Goal: Find specific page/section: Find specific page/section

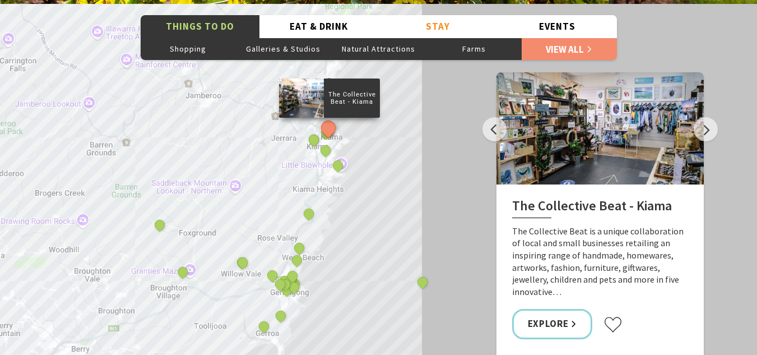
scroll to position [1947, 0]
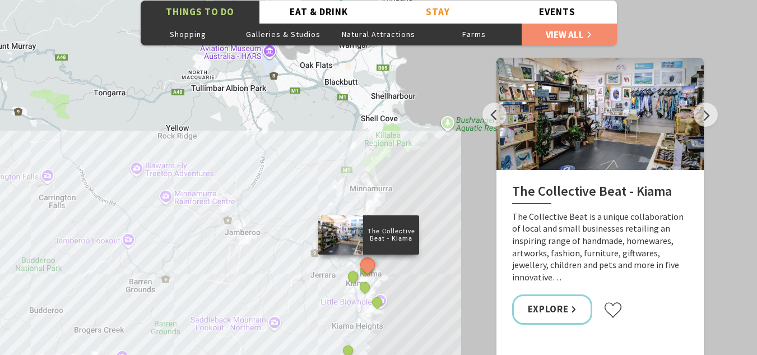
drag, startPoint x: 207, startPoint y: 90, endPoint x: 241, endPoint y: 225, distance: 139.8
click at [245, 242] on div "The Collective Beat - [GEOGRAPHIC_DATA] [GEOGRAPHIC_DATA] [GEOGRAPHIC_DATA] [GE…" at bounding box center [378, 190] width 757 height 403
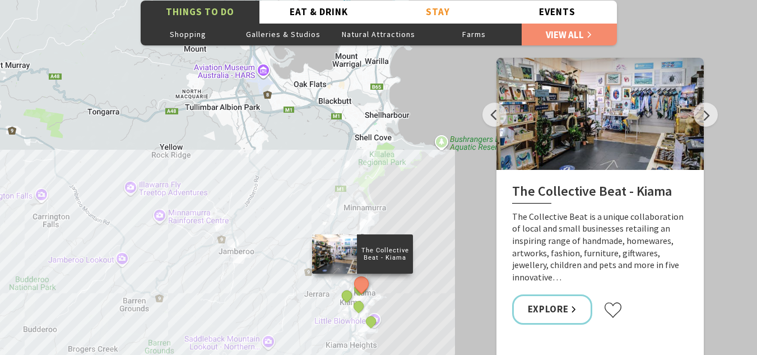
drag, startPoint x: 303, startPoint y: 119, endPoint x: 268, endPoint y: 124, distance: 35.6
click at [298, 139] on div "The Collective Beat - [GEOGRAPHIC_DATA] [GEOGRAPHIC_DATA] [GEOGRAPHIC_DATA] [GE…" at bounding box center [378, 190] width 757 height 403
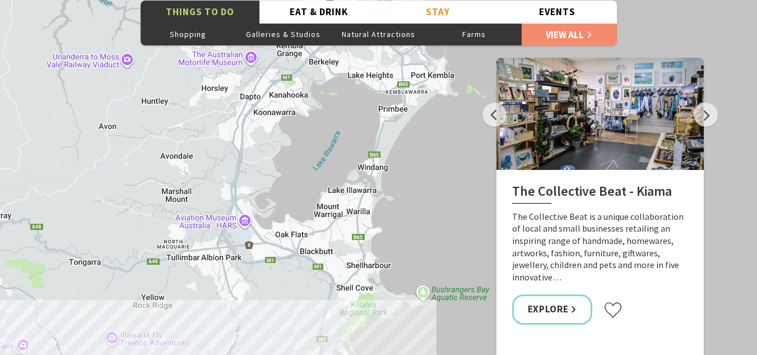
drag, startPoint x: 305, startPoint y: 123, endPoint x: 286, endPoint y: 279, distance: 157.5
click at [286, 279] on div "The Collective Beat - [GEOGRAPHIC_DATA] [GEOGRAPHIC_DATA] [GEOGRAPHIC_DATA] [GE…" at bounding box center [378, 190] width 757 height 403
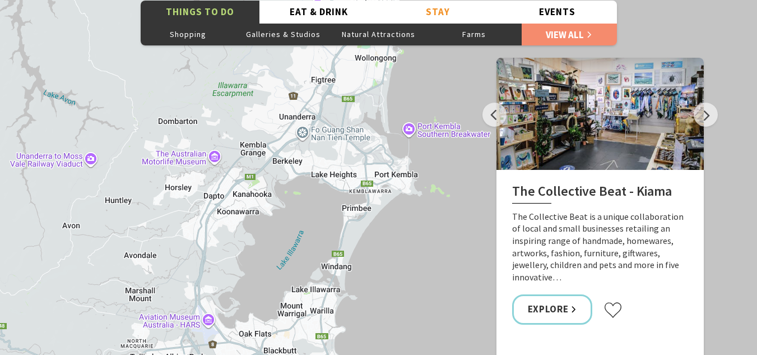
drag, startPoint x: 326, startPoint y: 117, endPoint x: 290, endPoint y: 222, distance: 110.9
click at [290, 222] on div "The Collective Beat - [GEOGRAPHIC_DATA] [GEOGRAPHIC_DATA] [GEOGRAPHIC_DATA] [GE…" at bounding box center [378, 190] width 757 height 403
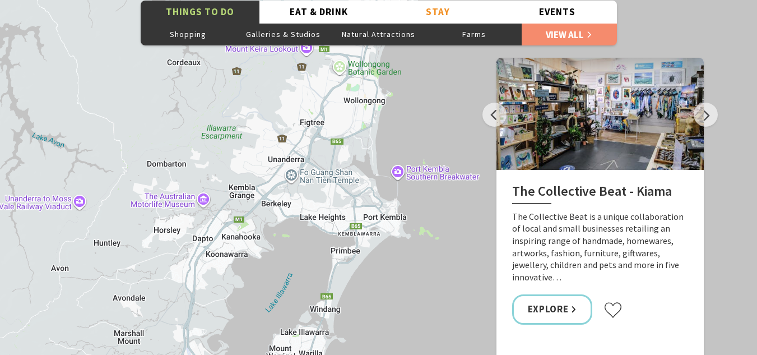
drag, startPoint x: 309, startPoint y: 196, endPoint x: 306, endPoint y: 250, distance: 54.4
click at [297, 234] on div "The Collective Beat - [GEOGRAPHIC_DATA] [GEOGRAPHIC_DATA] [GEOGRAPHIC_DATA] [GE…" at bounding box center [378, 190] width 757 height 403
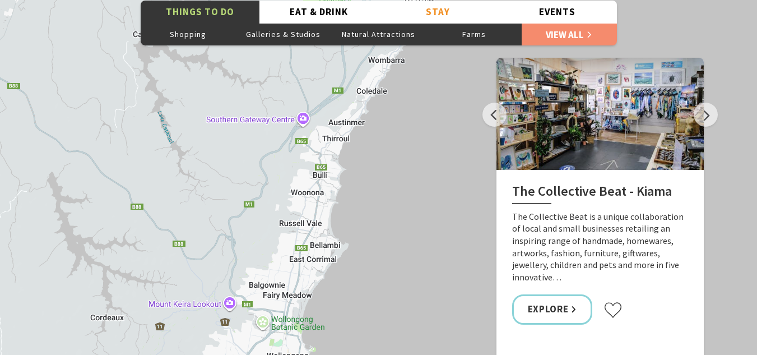
drag, startPoint x: 186, startPoint y: 58, endPoint x: 115, endPoint y: 312, distance: 263.5
click at [113, 314] on div "The Collective Beat - [GEOGRAPHIC_DATA] [GEOGRAPHIC_DATA] [GEOGRAPHIC_DATA] [GE…" at bounding box center [378, 190] width 757 height 403
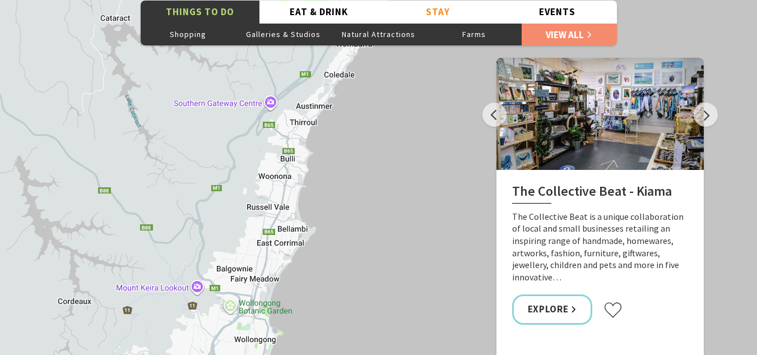
drag, startPoint x: 234, startPoint y: 124, endPoint x: 190, endPoint y: 115, distance: 43.9
click at [191, 115] on div "The Collective Beat - [GEOGRAPHIC_DATA] [GEOGRAPHIC_DATA] [GEOGRAPHIC_DATA] [GE…" at bounding box center [378, 190] width 757 height 403
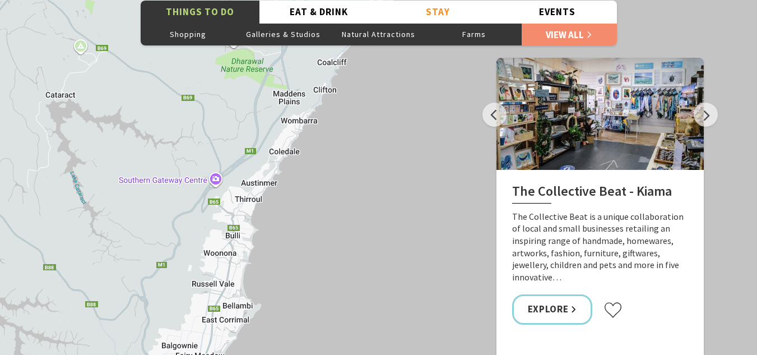
drag, startPoint x: 189, startPoint y: 114, endPoint x: 155, endPoint y: 242, distance: 132.7
click at [141, 184] on div "The Collective Beat - [GEOGRAPHIC_DATA] [GEOGRAPHIC_DATA] [GEOGRAPHIC_DATA] [GE…" at bounding box center [378, 190] width 757 height 403
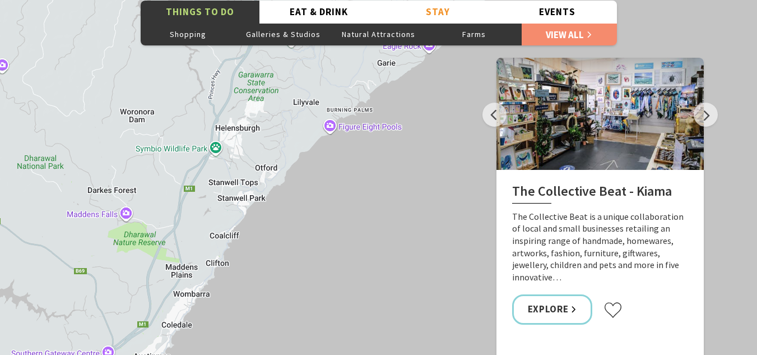
drag, startPoint x: 235, startPoint y: 139, endPoint x: 127, endPoint y: 264, distance: 165.2
click at [126, 264] on div "The Collective Beat - [GEOGRAPHIC_DATA] [GEOGRAPHIC_DATA] [GEOGRAPHIC_DATA] [GE…" at bounding box center [378, 190] width 757 height 403
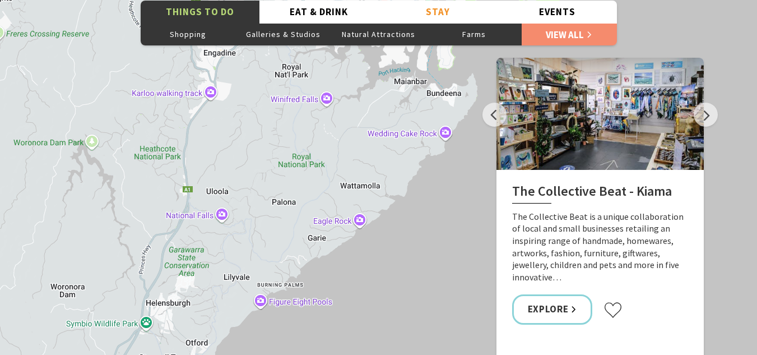
drag, startPoint x: 170, startPoint y: 91, endPoint x: 109, endPoint y: 257, distance: 176.7
click at [101, 264] on div "The Collective Beat - [GEOGRAPHIC_DATA] [GEOGRAPHIC_DATA] [GEOGRAPHIC_DATA] [GE…" at bounding box center [378, 190] width 757 height 403
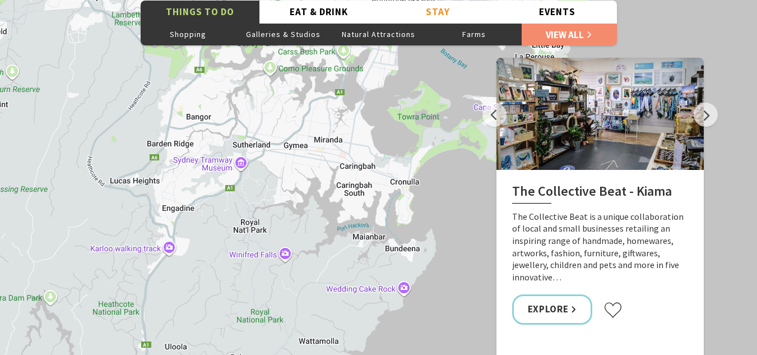
drag, startPoint x: 292, startPoint y: 113, endPoint x: 264, endPoint y: 260, distance: 149.5
click at [253, 268] on div "The Collective Beat - [GEOGRAPHIC_DATA] [GEOGRAPHIC_DATA] [GEOGRAPHIC_DATA] [GE…" at bounding box center [378, 190] width 757 height 403
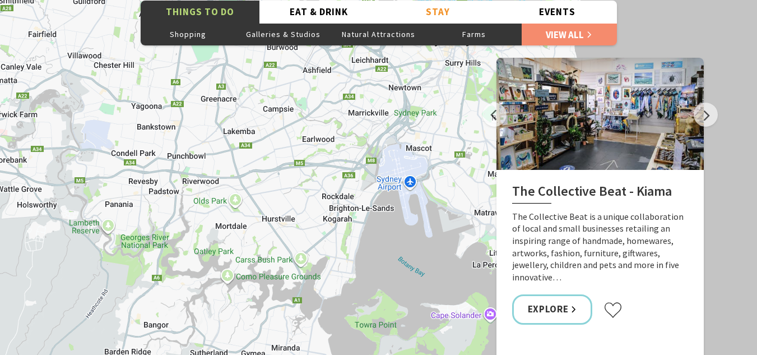
drag, startPoint x: 302, startPoint y: 112, endPoint x: 241, endPoint y: 306, distance: 203.2
click at [243, 310] on div "The Collective Beat - [GEOGRAPHIC_DATA] [GEOGRAPHIC_DATA] [GEOGRAPHIC_DATA] [GE…" at bounding box center [378, 190] width 757 height 403
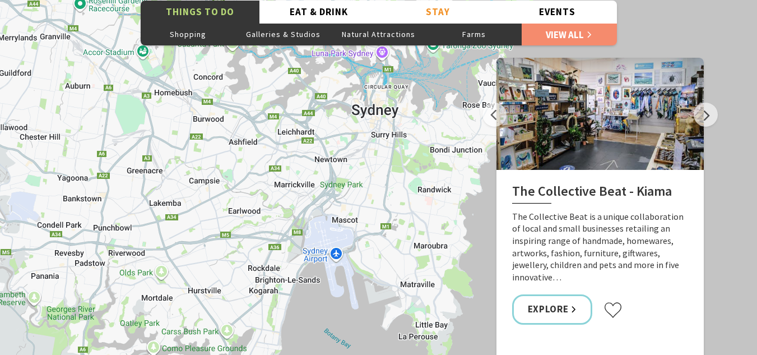
drag, startPoint x: 306, startPoint y: 164, endPoint x: 236, endPoint y: 236, distance: 100.6
click at [236, 236] on div "The Collective Beat - [GEOGRAPHIC_DATA] [GEOGRAPHIC_DATA] [GEOGRAPHIC_DATA] [GE…" at bounding box center [378, 190] width 757 height 403
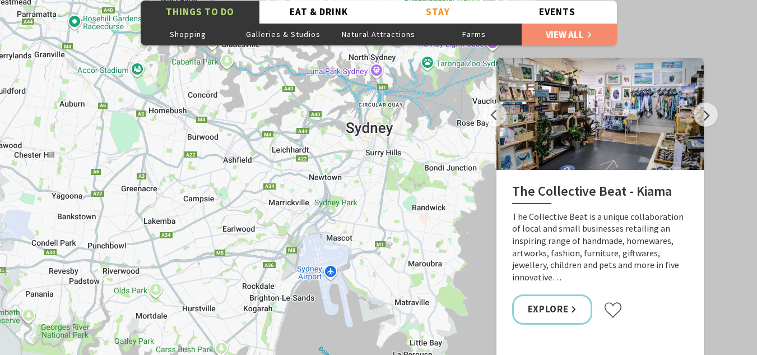
drag, startPoint x: 352, startPoint y: 135, endPoint x: 339, endPoint y: 179, distance: 45.5
click at [339, 179] on div "The Collective Beat - [GEOGRAPHIC_DATA] [GEOGRAPHIC_DATA] [GEOGRAPHIC_DATA] [GE…" at bounding box center [378, 190] width 757 height 403
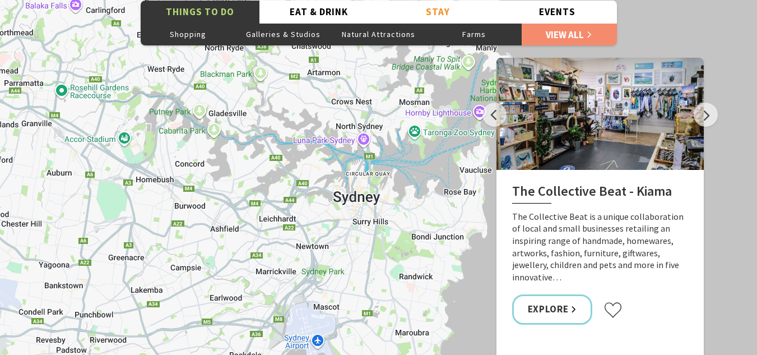
drag, startPoint x: 249, startPoint y: 90, endPoint x: 244, endPoint y: 130, distance: 40.6
click at [244, 130] on div "The Collective Beat - [GEOGRAPHIC_DATA] [GEOGRAPHIC_DATA] [GEOGRAPHIC_DATA] [GE…" at bounding box center [378, 190] width 757 height 403
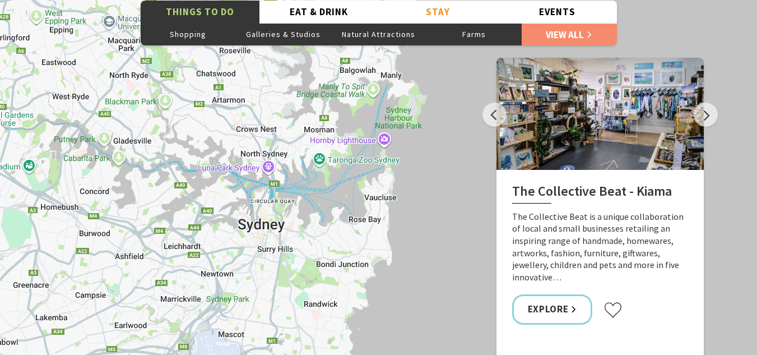
drag, startPoint x: 353, startPoint y: 68, endPoint x: 257, endPoint y: 117, distance: 108.0
click at [259, 96] on div "The Collective Beat - [GEOGRAPHIC_DATA] [GEOGRAPHIC_DATA] [GEOGRAPHIC_DATA] [GE…" at bounding box center [378, 190] width 757 height 403
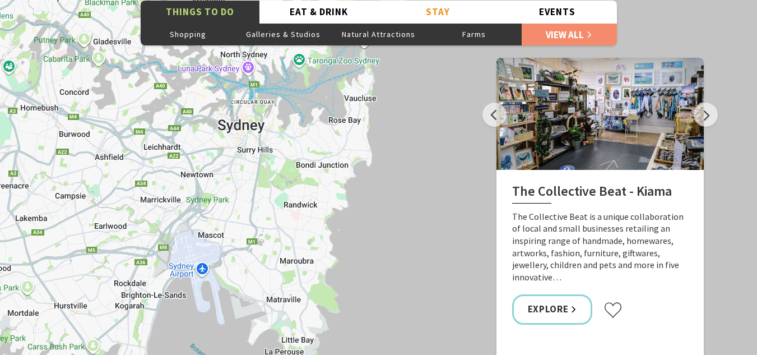
drag, startPoint x: 250, startPoint y: 258, endPoint x: 229, endPoint y: 108, distance: 151.1
click at [228, 109] on div "The Collective Beat - [GEOGRAPHIC_DATA] [GEOGRAPHIC_DATA] [GEOGRAPHIC_DATA] [GE…" at bounding box center [378, 190] width 757 height 403
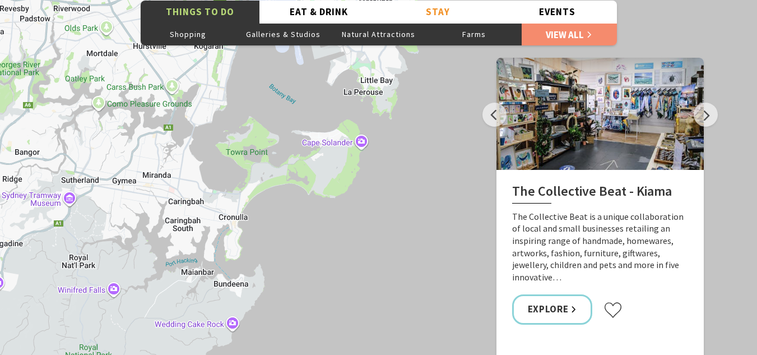
drag, startPoint x: 189, startPoint y: 192, endPoint x: 262, endPoint y: 53, distance: 157.3
click at [262, 53] on div "The Collective Beat - [GEOGRAPHIC_DATA] [GEOGRAPHIC_DATA] [GEOGRAPHIC_DATA] [GE…" at bounding box center [378, 190] width 757 height 403
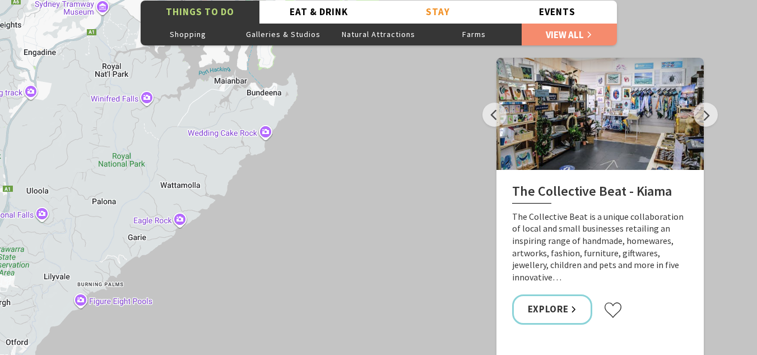
drag, startPoint x: 141, startPoint y: 231, endPoint x: 163, endPoint y: 57, distance: 175.6
click at [166, 52] on div "The Collective Beat - [GEOGRAPHIC_DATA] [GEOGRAPHIC_DATA] [GEOGRAPHIC_DATA] [GE…" at bounding box center [378, 190] width 757 height 403
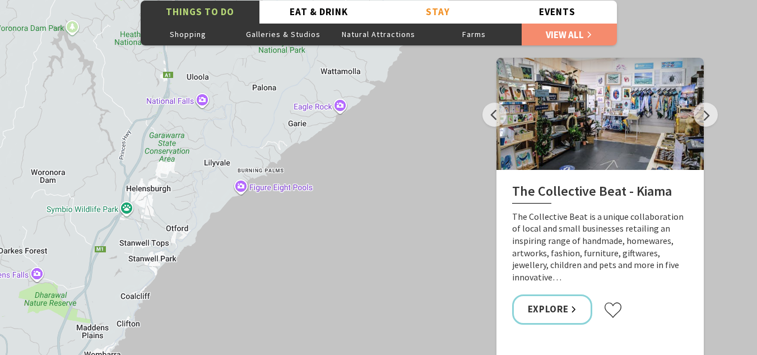
drag, startPoint x: 95, startPoint y: 124, endPoint x: 251, endPoint y: 71, distance: 165.2
click at [251, 71] on div "The Collective Beat - [GEOGRAPHIC_DATA] [GEOGRAPHIC_DATA] [GEOGRAPHIC_DATA] [GE…" at bounding box center [378, 190] width 757 height 403
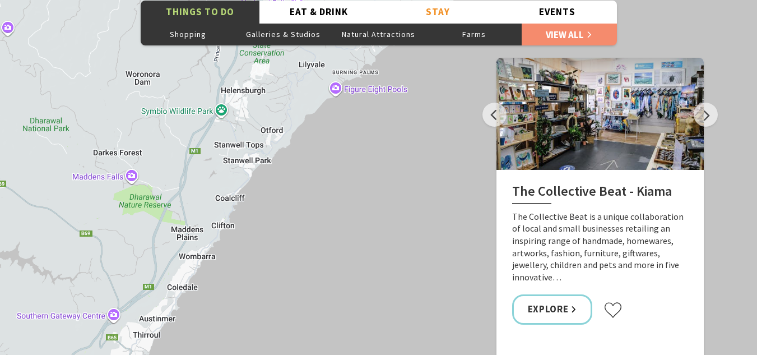
drag, startPoint x: 188, startPoint y: 158, endPoint x: 192, endPoint y: 64, distance: 94.7
click at [217, 42] on div "The Collective Beat - [GEOGRAPHIC_DATA] [GEOGRAPHIC_DATA] [GEOGRAPHIC_DATA] [GE…" at bounding box center [378, 190] width 757 height 403
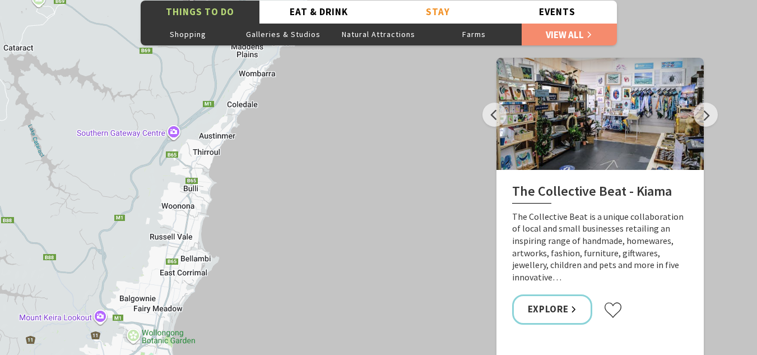
drag, startPoint x: 111, startPoint y: 178, endPoint x: 158, endPoint y: 55, distance: 131.6
click at [162, 50] on div "The Collective Beat - [GEOGRAPHIC_DATA] [GEOGRAPHIC_DATA] [GEOGRAPHIC_DATA] [GE…" at bounding box center [378, 190] width 757 height 403
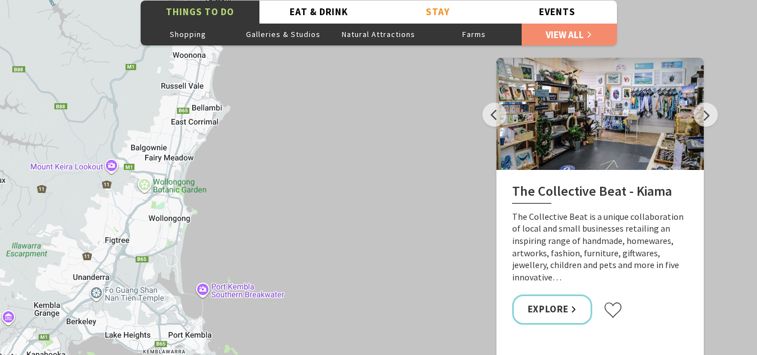
drag, startPoint x: 116, startPoint y: 180, endPoint x: 122, endPoint y: 54, distance: 126.1
click at [123, 52] on div "The Collective Beat - [GEOGRAPHIC_DATA] [GEOGRAPHIC_DATA] [GEOGRAPHIC_DATA] [GE…" at bounding box center [378, 190] width 757 height 403
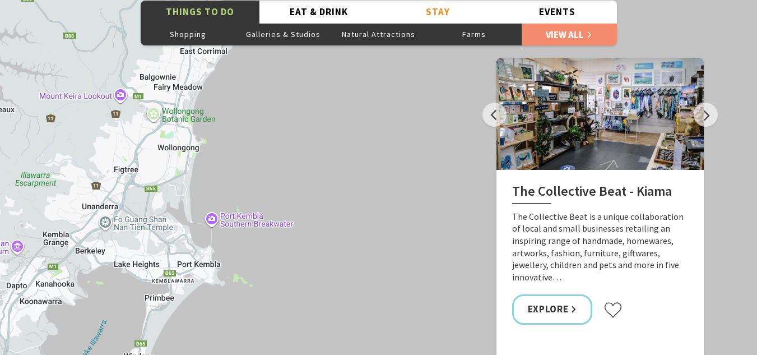
drag, startPoint x: 97, startPoint y: 138, endPoint x: 125, endPoint y: 34, distance: 107.7
click at [128, 33] on div "The Collective Beat - [GEOGRAPHIC_DATA] [GEOGRAPHIC_DATA] [GEOGRAPHIC_DATA] [GE…" at bounding box center [378, 190] width 757 height 403
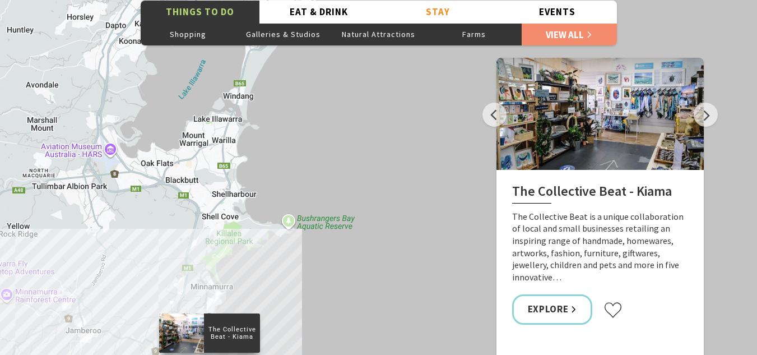
drag, startPoint x: 108, startPoint y: 104, endPoint x: 158, endPoint y: -11, distance: 125.4
click at [158, 0] on html "Skip to main content .fav-qpwo{stroke-linecap:round;stroke-linejoin:round;strok…" at bounding box center [378, 287] width 757 height 4469
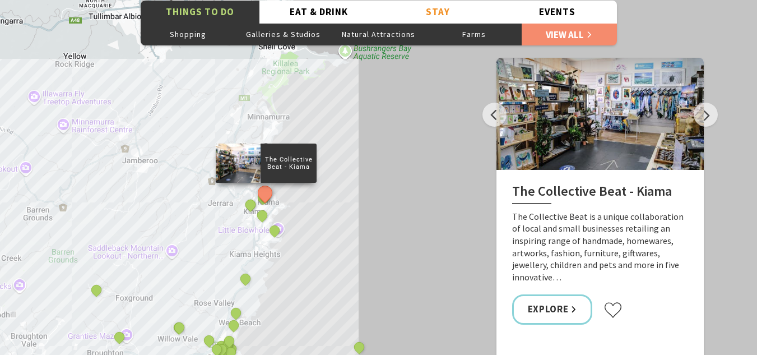
drag, startPoint x: 72, startPoint y: 105, endPoint x: 105, endPoint y: -40, distance: 148.3
click at [105, 0] on html "Skip to main content .fav-qpwo{stroke-linecap:round;stroke-linejoin:round;strok…" at bounding box center [378, 287] width 757 height 4469
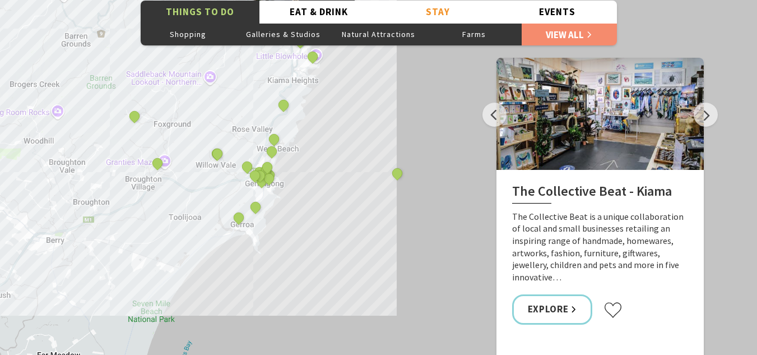
drag, startPoint x: 87, startPoint y: 77, endPoint x: 125, endPoint y: -41, distance: 123.6
click at [125, 0] on html "Skip to main content .fav-qpwo{stroke-linecap:round;stroke-linejoin:round;strok…" at bounding box center [378, 287] width 757 height 4469
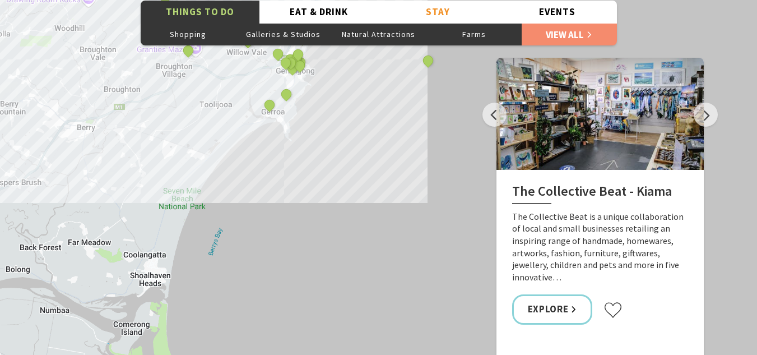
drag, startPoint x: 99, startPoint y: 101, endPoint x: 130, endPoint y: -4, distance: 110.0
click at [130, 0] on html "Skip to main content .fav-qpwo{stroke-linecap:round;stroke-linejoin:round;strok…" at bounding box center [378, 287] width 757 height 4469
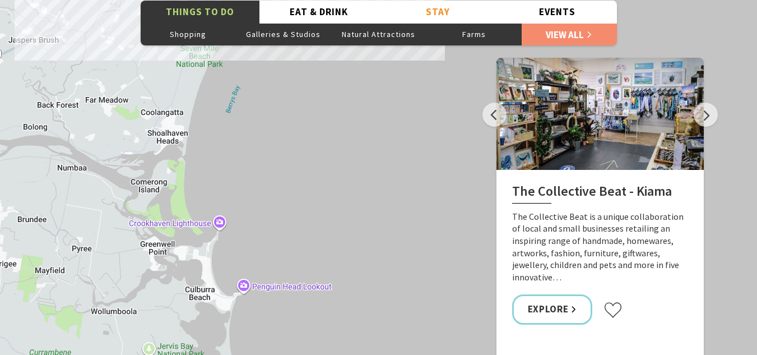
drag, startPoint x: 94, startPoint y: 136, endPoint x: 97, endPoint y: 24, distance: 111.5
click at [97, 24] on div "The Collective Beat - [GEOGRAPHIC_DATA] [GEOGRAPHIC_DATA] [GEOGRAPHIC_DATA] [GE…" at bounding box center [378, 190] width 757 height 403
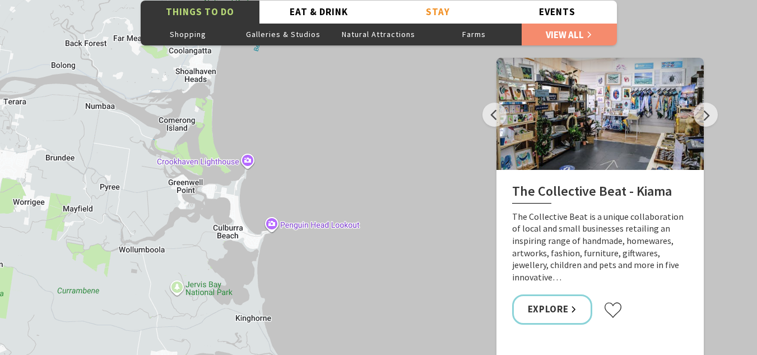
drag, startPoint x: 84, startPoint y: 125, endPoint x: 113, endPoint y: 63, distance: 68.1
click at [115, 55] on div "The Collective Beat - [GEOGRAPHIC_DATA] [GEOGRAPHIC_DATA] [GEOGRAPHIC_DATA] [GE…" at bounding box center [378, 190] width 757 height 403
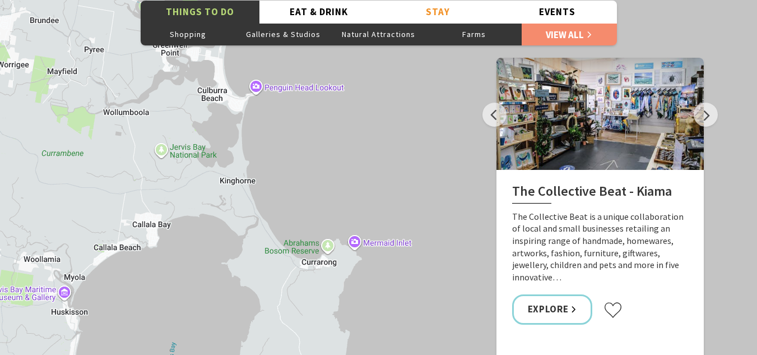
drag, startPoint x: 92, startPoint y: 227, endPoint x: 71, endPoint y: 108, distance: 120.5
click at [71, 108] on div "The Collective Beat - [GEOGRAPHIC_DATA] [GEOGRAPHIC_DATA] [GEOGRAPHIC_DATA] [GE…" at bounding box center [378, 190] width 757 height 403
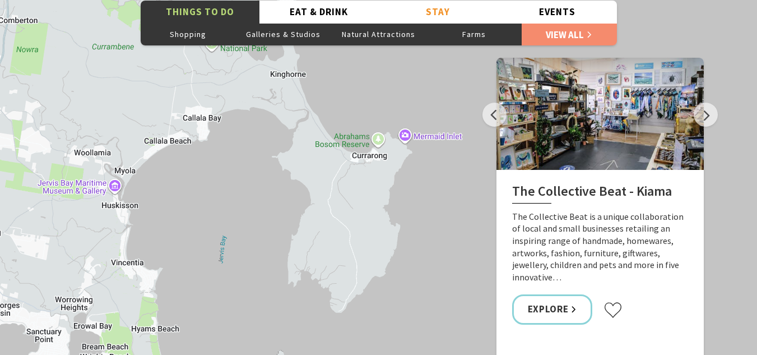
drag, startPoint x: 85, startPoint y: 178, endPoint x: 135, endPoint y: 70, distance: 119.3
click at [135, 70] on div "The Collective Beat - [GEOGRAPHIC_DATA] [GEOGRAPHIC_DATA] [GEOGRAPHIC_DATA] [GE…" at bounding box center [378, 190] width 757 height 403
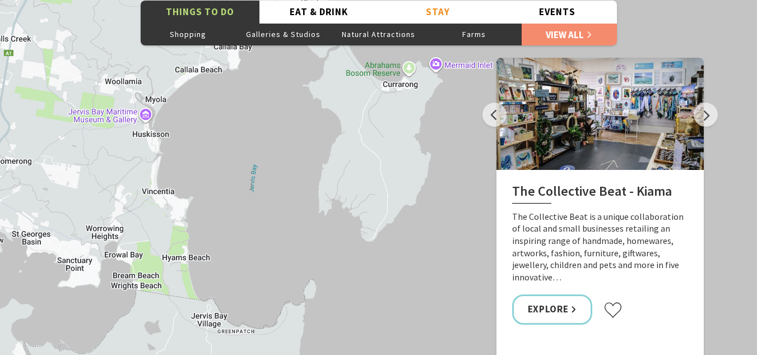
drag, startPoint x: 81, startPoint y: 235, endPoint x: 111, endPoint y: 166, distance: 76.0
click at [111, 166] on div "The Collective Beat - [GEOGRAPHIC_DATA] [GEOGRAPHIC_DATA] [GEOGRAPHIC_DATA] [GE…" at bounding box center [378, 190] width 757 height 403
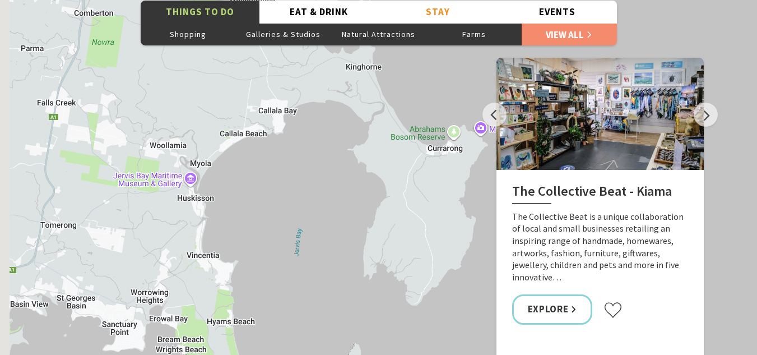
drag, startPoint x: 170, startPoint y: 214, endPoint x: 225, endPoint y: 255, distance: 68.4
click at [222, 256] on div "The Collective Beat - [GEOGRAPHIC_DATA] [GEOGRAPHIC_DATA] [GEOGRAPHIC_DATA] [GE…" at bounding box center [378, 190] width 757 height 403
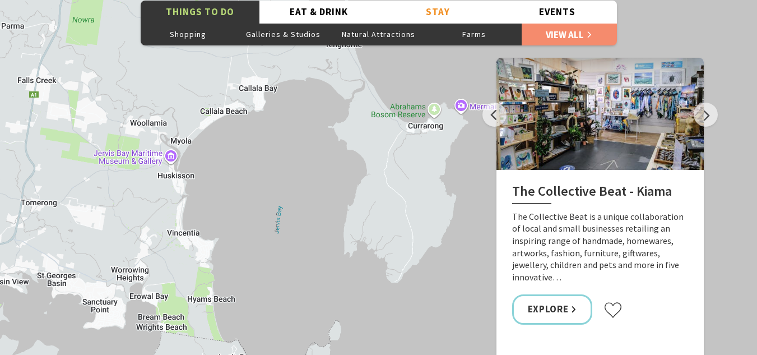
drag, startPoint x: 272, startPoint y: 205, endPoint x: 232, endPoint y: 175, distance: 50.0
click at [232, 175] on div "The Collective Beat - [GEOGRAPHIC_DATA] [GEOGRAPHIC_DATA] [GEOGRAPHIC_DATA] [GE…" at bounding box center [378, 190] width 757 height 403
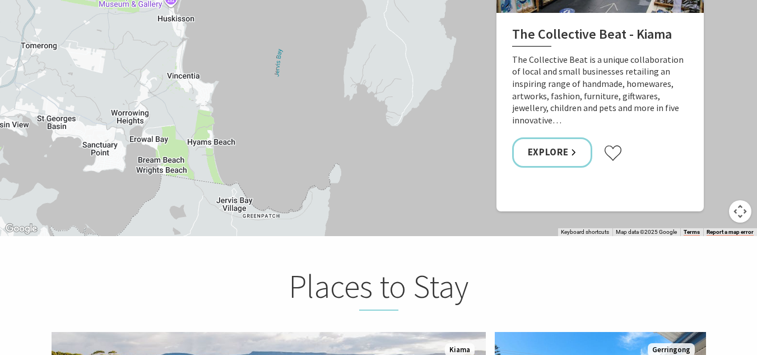
scroll to position [2081, 0]
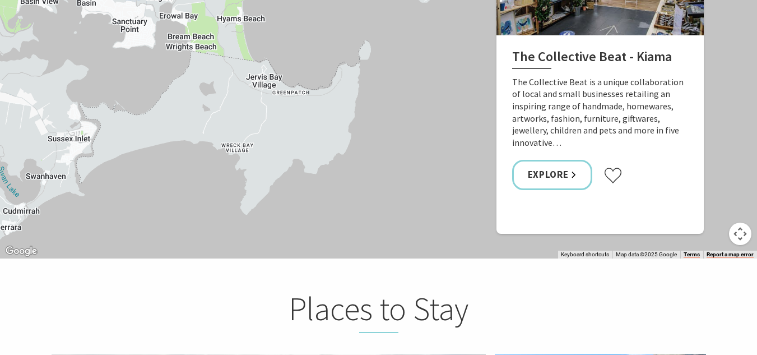
drag, startPoint x: 269, startPoint y: 148, endPoint x: 303, endPoint y: 0, distance: 152.3
click at [303, 0] on div "The Collective Beat - [GEOGRAPHIC_DATA] [GEOGRAPHIC_DATA] [GEOGRAPHIC_DATA] [GE…" at bounding box center [378, 56] width 757 height 403
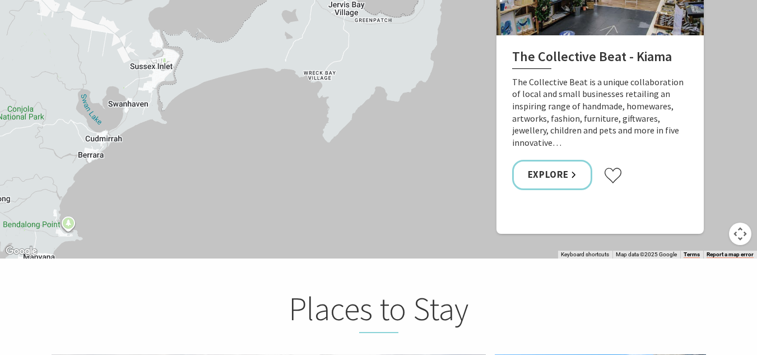
drag, startPoint x: 380, startPoint y: 154, endPoint x: 464, endPoint y: 81, distance: 111.5
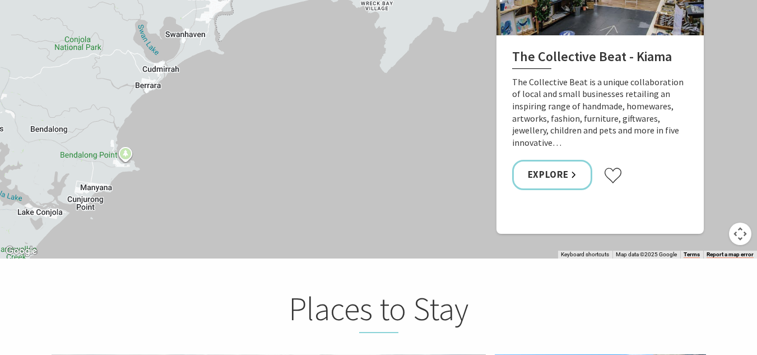
drag, startPoint x: 226, startPoint y: 154, endPoint x: 283, endPoint y: 85, distance: 89.9
click at [283, 85] on div "The Collective Beat - [GEOGRAPHIC_DATA] [GEOGRAPHIC_DATA] [GEOGRAPHIC_DATA] [GE…" at bounding box center [378, 56] width 757 height 403
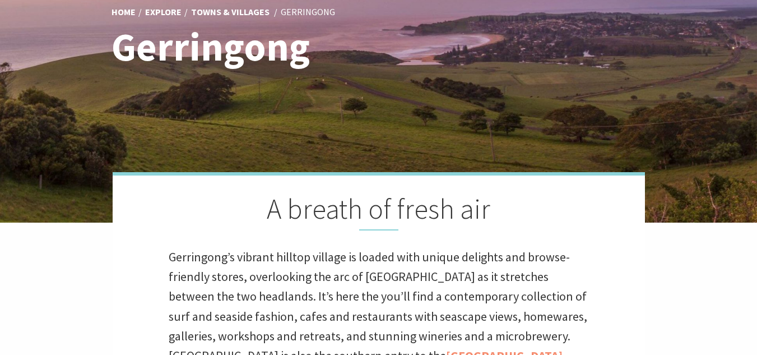
scroll to position [0, 0]
